Goal: Transaction & Acquisition: Purchase product/service

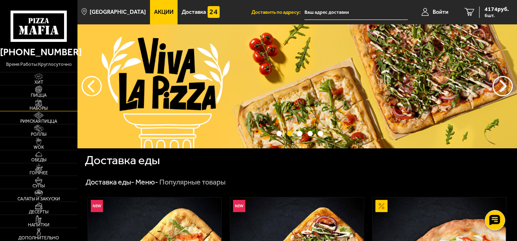
click at [44, 96] on span "Пицца" at bounding box center [39, 95] width 78 height 4
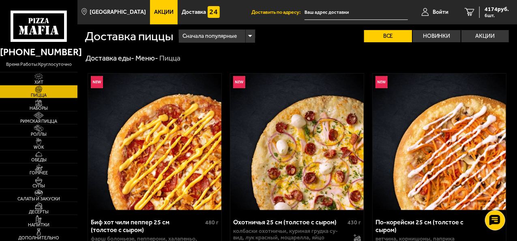
click at [154, 11] on span "Акции" at bounding box center [163, 12] width 19 height 6
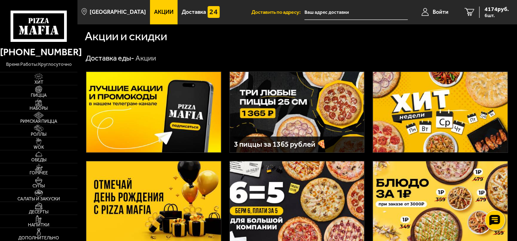
click at [275, 112] on img at bounding box center [297, 112] width 135 height 80
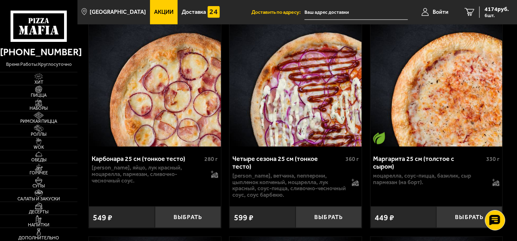
scroll to position [3449, 0]
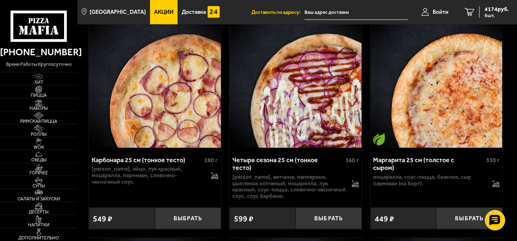
click at [154, 11] on span "Акции" at bounding box center [163, 12] width 19 height 6
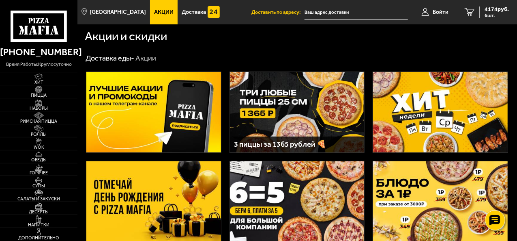
click at [301, 120] on img at bounding box center [297, 112] width 135 height 80
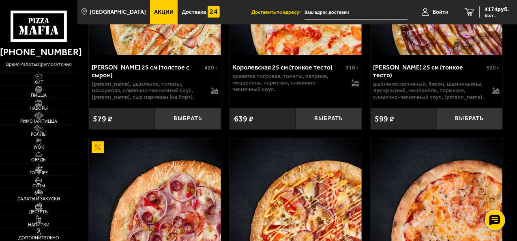
scroll to position [3814, 0]
